Goal: Find specific page/section: Find specific page/section

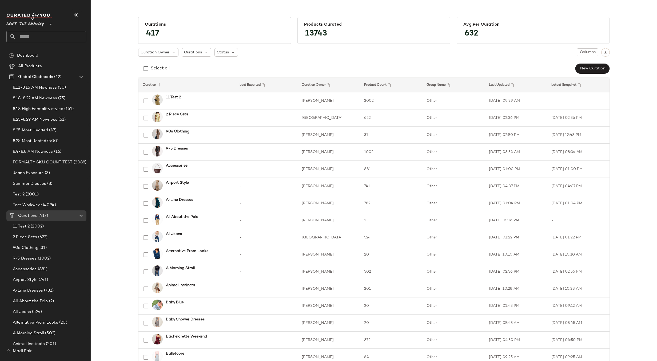
click at [29, 36] on input "text" at bounding box center [51, 36] width 70 height 11
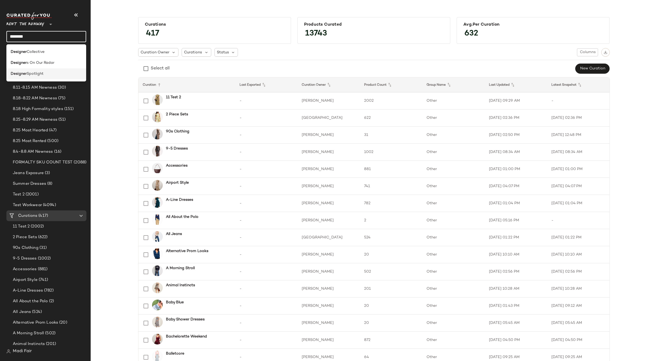
type input "********"
click at [27, 73] on span "Spotlight" at bounding box center [35, 74] width 17 height 6
